Goal: Communication & Community: Answer question/provide support

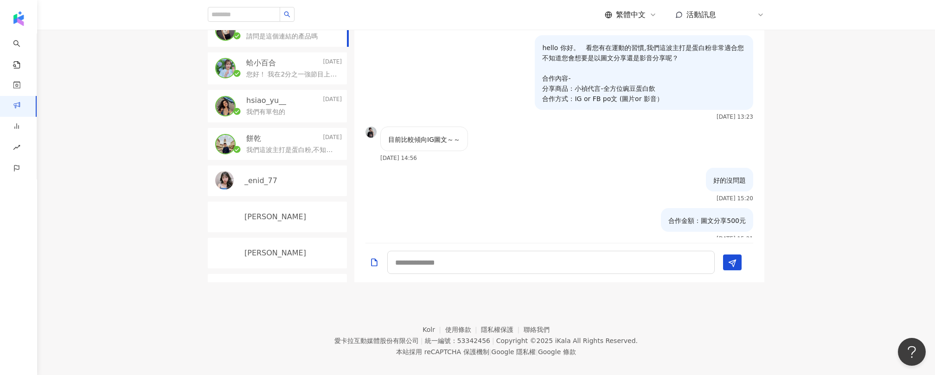
scroll to position [78, 0]
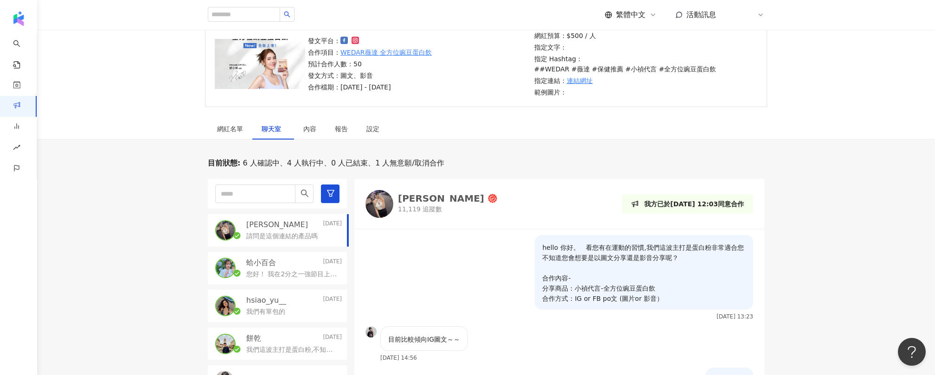
click at [262, 232] on p "請問是這個連結的產品嗎" at bounding box center [281, 236] width 71 height 9
click at [267, 232] on p "請問是這個連結的產品嗎" at bounding box center [281, 236] width 71 height 9
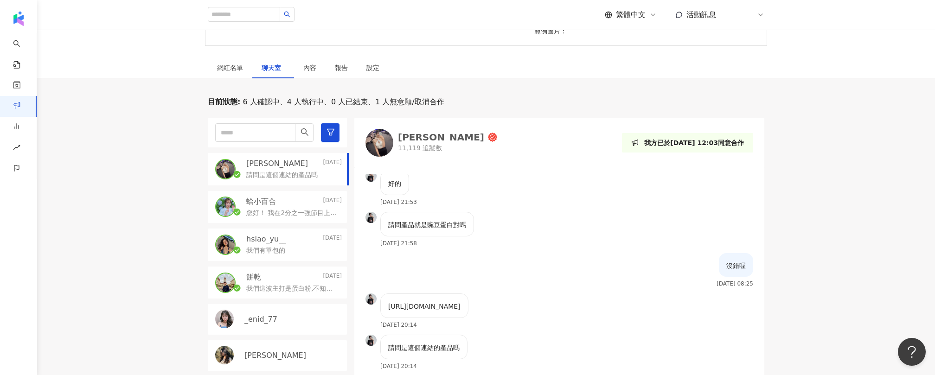
scroll to position [158, 0]
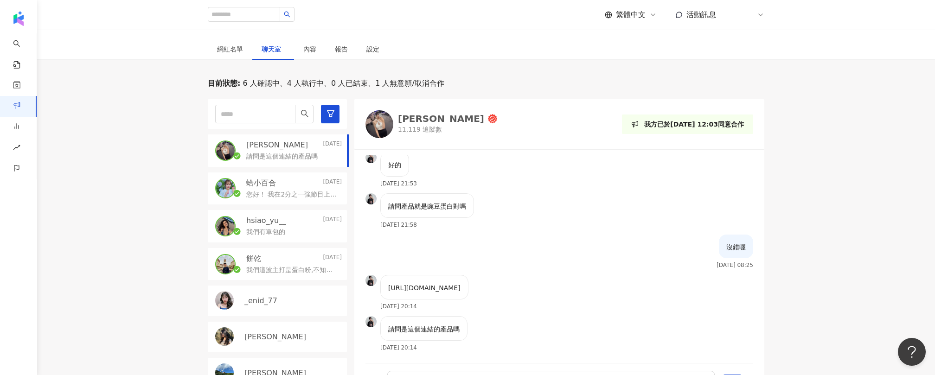
click at [460, 283] on p "https://www.wedar.shop/SalePage/Index/11065858" at bounding box center [424, 288] width 72 height 10
drag, startPoint x: 388, startPoint y: 277, endPoint x: 592, endPoint y: 274, distance: 204.5
click at [592, 275] on div "https://www.wedar.shop/SalePage/Index/11065858 2025/9/12 20:14" at bounding box center [559, 295] width 410 height 41
copy p "https://www.wedar.shop/SalePage/Index/11065858"
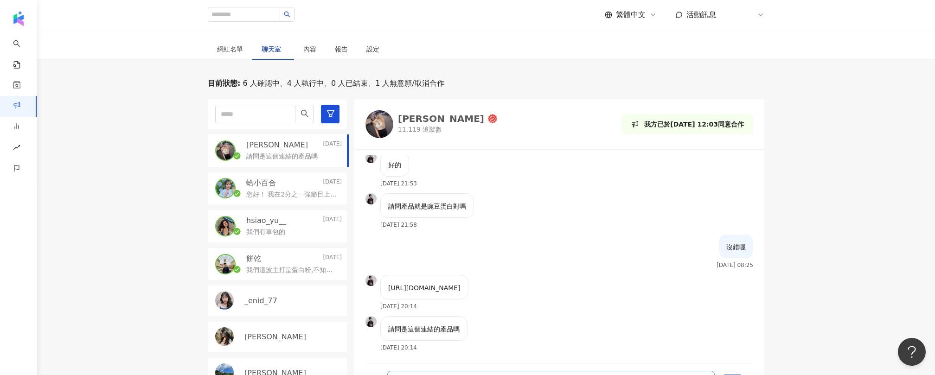
scroll to position [161, 0]
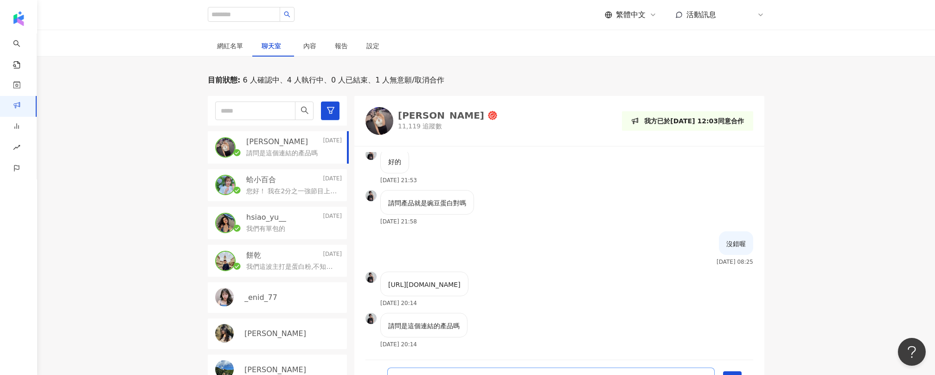
type textarea "***"
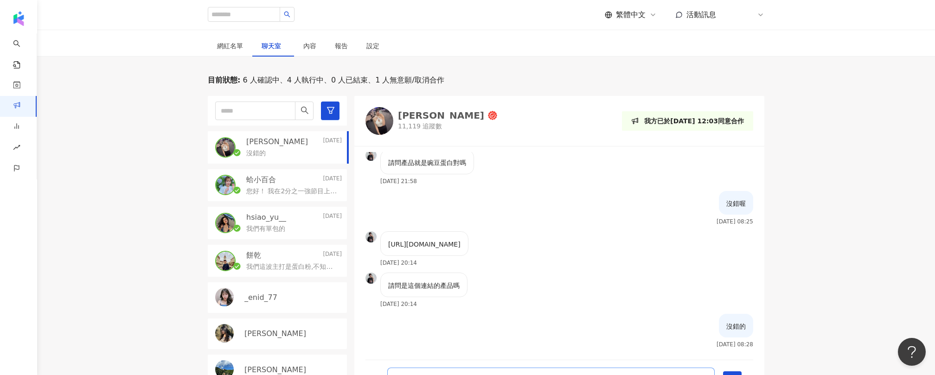
type textarea "**********"
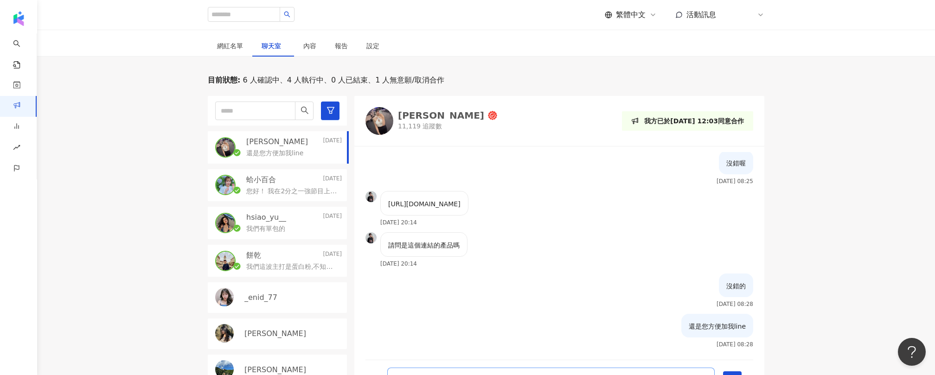
type textarea "*******"
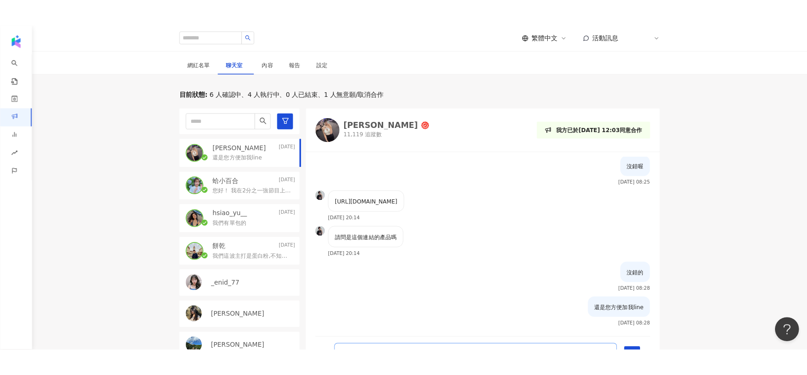
scroll to position [338, 0]
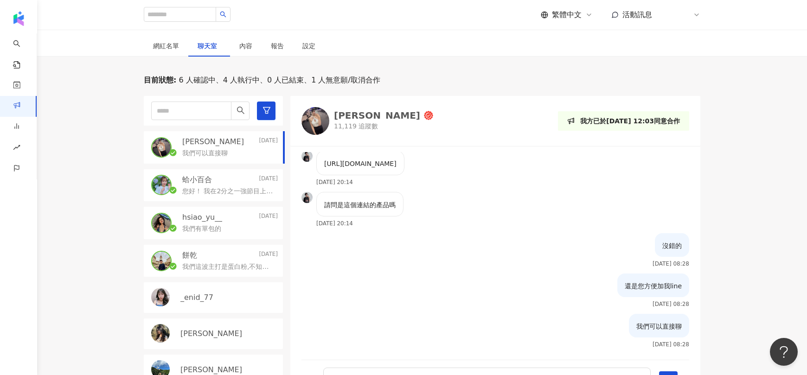
click at [209, 149] on p "我們可以直接聊" at bounding box center [204, 153] width 45 height 9
click at [227, 175] on div "蛤小百合 2025/9/12" at bounding box center [230, 180] width 96 height 10
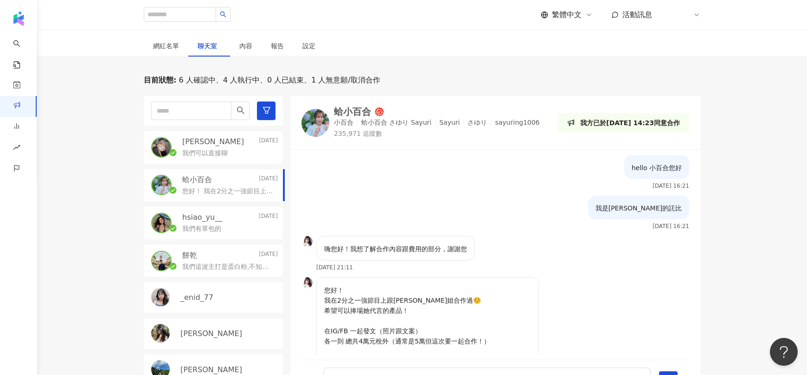
scroll to position [97, 0]
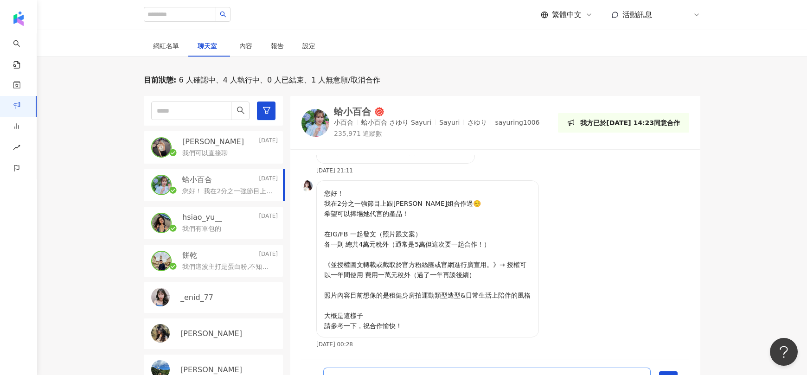
click at [391, 368] on textarea at bounding box center [486, 379] width 327 height 23
type textarea "*"
type textarea "**********"
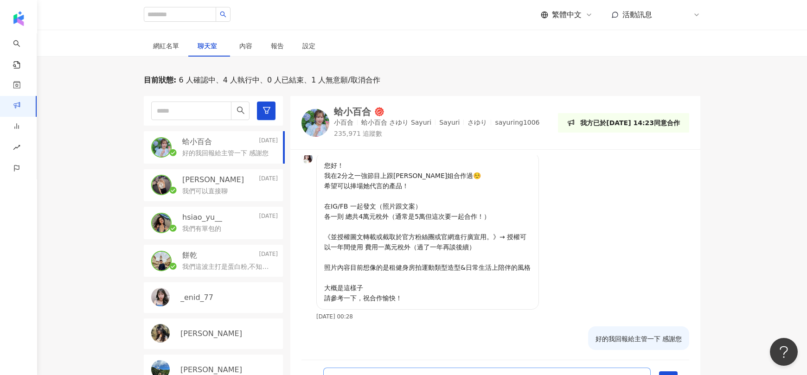
scroll to position [60, 0]
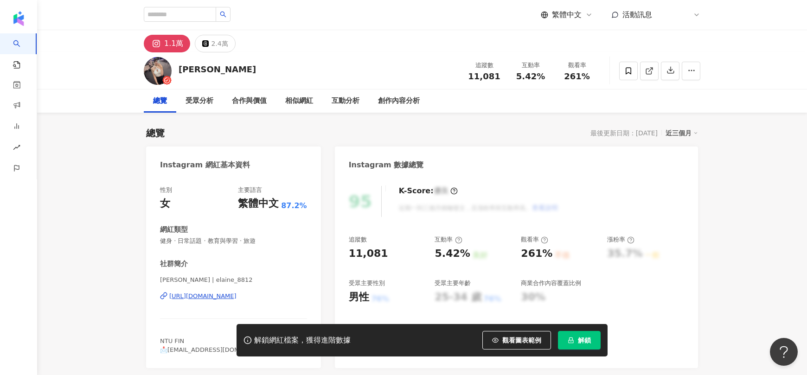
click at [237, 295] on div "[URL][DOMAIN_NAME]" at bounding box center [202, 296] width 67 height 8
